Goal: Task Accomplishment & Management: Manage account settings

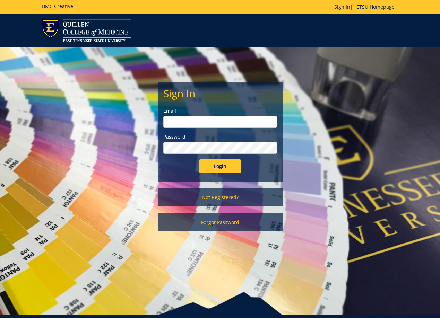
click at [200, 121] on input "email" at bounding box center [220, 122] width 114 height 12
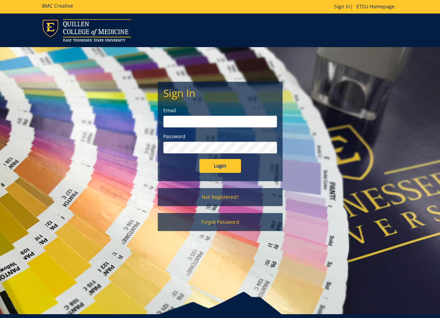
click at [228, 133] on label "Password" at bounding box center [220, 136] width 114 height 7
drag, startPoint x: 191, startPoint y: 115, endPoint x: 221, endPoint y: 119, distance: 30.1
click at [191, 115] on div "Email" at bounding box center [220, 117] width 114 height 20
click at [228, 120] on input "email" at bounding box center [220, 122] width 114 height 12
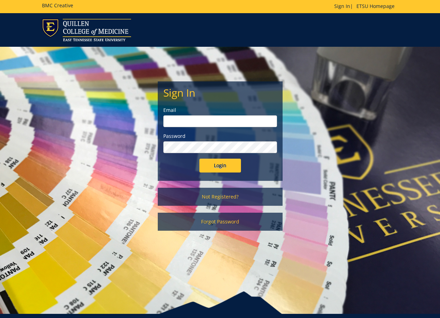
click at [197, 140] on div "Password" at bounding box center [220, 143] width 114 height 20
click at [236, 122] on input "email" at bounding box center [220, 121] width 114 height 12
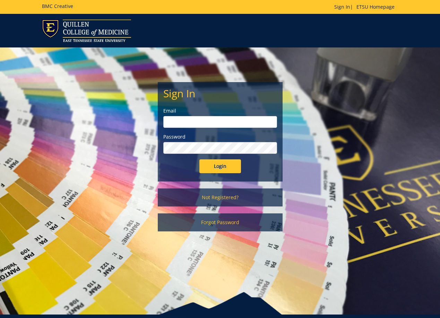
click at [234, 121] on input "email" at bounding box center [220, 122] width 114 height 12
type input "[EMAIL_ADDRESS][DOMAIN_NAME]"
click at [221, 170] on input "Login" at bounding box center [220, 166] width 42 height 14
